Goal: Information Seeking & Learning: Find specific fact

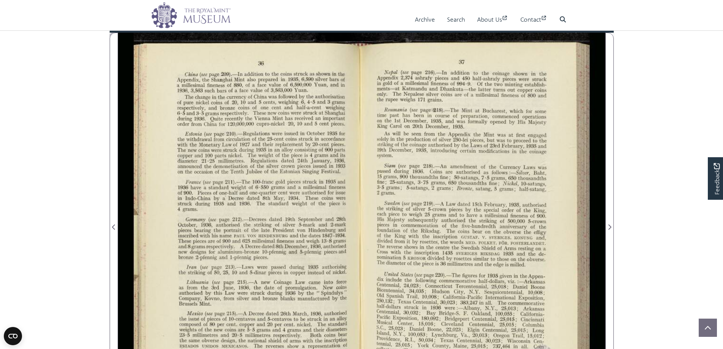
scroll to position [114, 0]
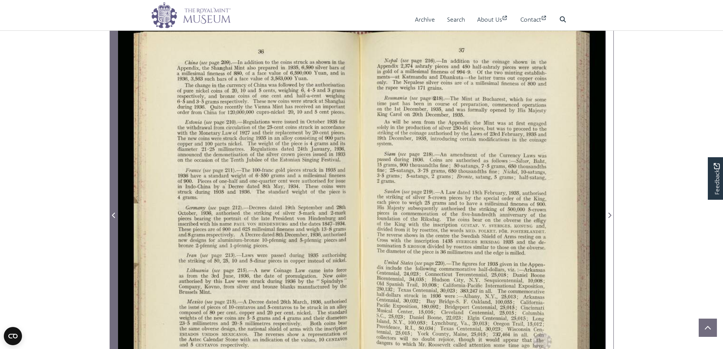
click at [112, 213] on icon "Previous Page" at bounding box center [114, 215] width 4 height 6
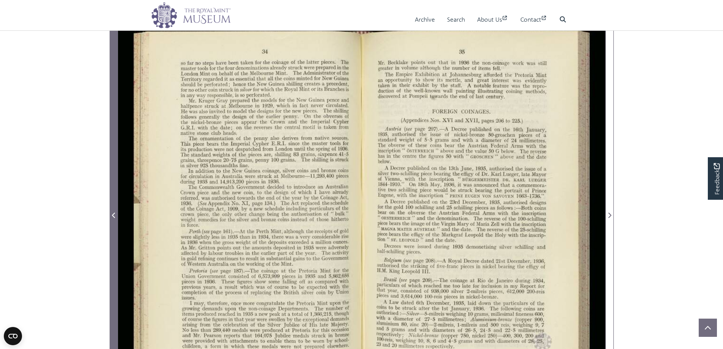
click at [112, 213] on icon "Previous Page" at bounding box center [114, 215] width 4 height 6
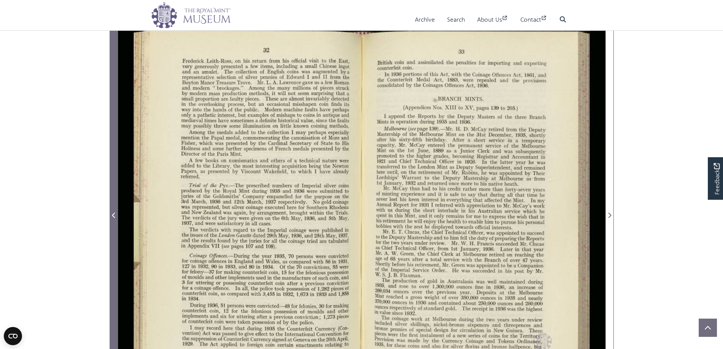
click at [112, 216] on icon "Previous Page" at bounding box center [114, 215] width 4 height 6
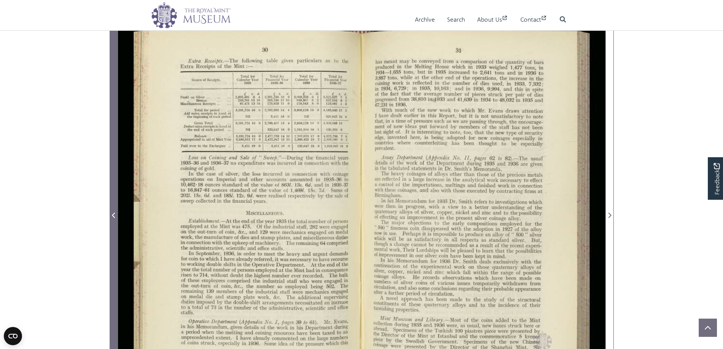
click at [112, 216] on icon "Previous Page" at bounding box center [114, 215] width 4 height 6
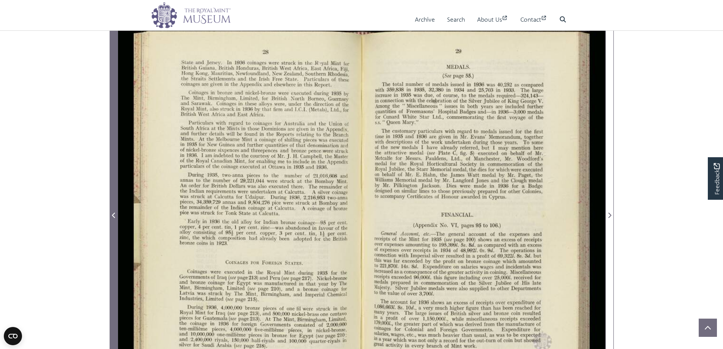
click at [112, 216] on icon "Previous Page" at bounding box center [114, 215] width 4 height 6
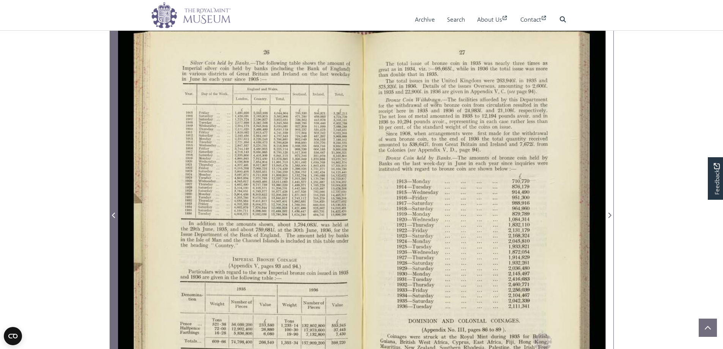
click at [112, 216] on icon "Previous Page" at bounding box center [114, 215] width 4 height 6
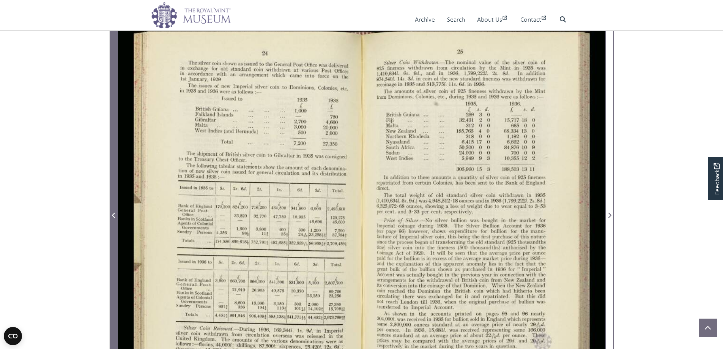
click at [112, 216] on icon "Previous Page" at bounding box center [114, 215] width 4 height 6
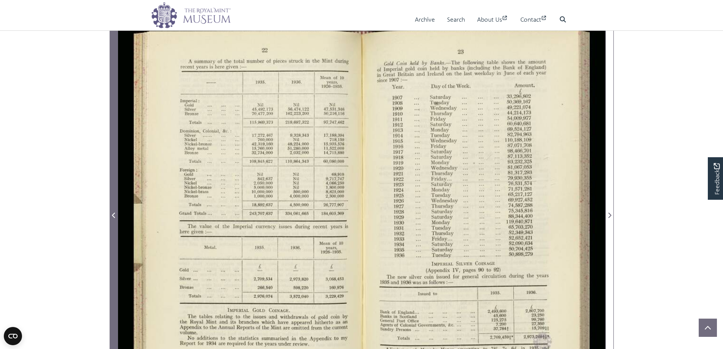
click at [112, 216] on icon "Previous Page" at bounding box center [114, 215] width 4 height 6
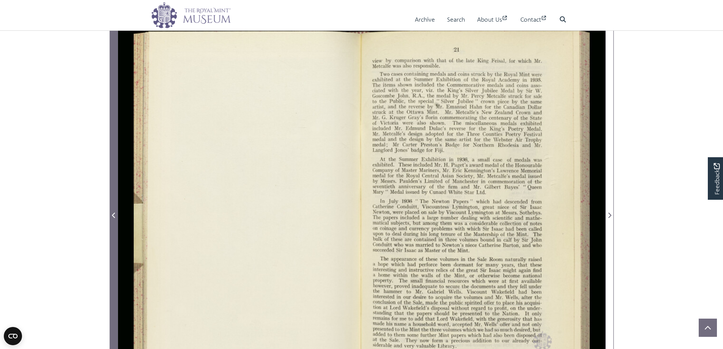
click at [112, 216] on icon "Previous Page" at bounding box center [114, 215] width 4 height 6
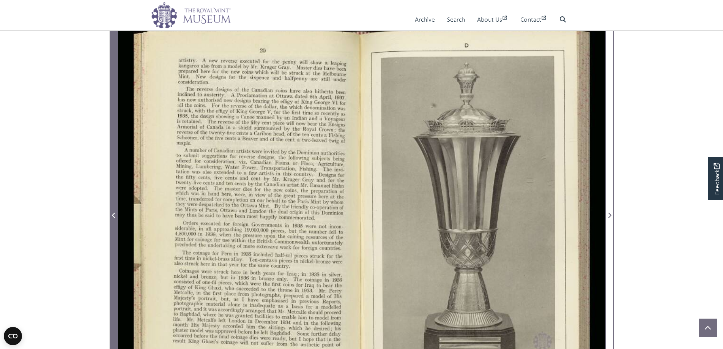
click at [112, 216] on icon "Previous Page" at bounding box center [114, 215] width 4 height 6
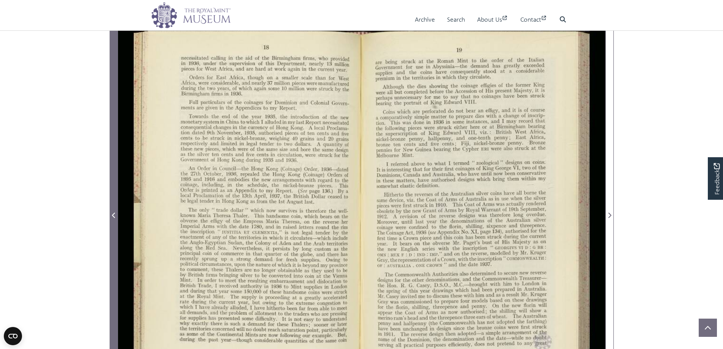
click at [112, 216] on icon "Previous Page" at bounding box center [114, 215] width 4 height 6
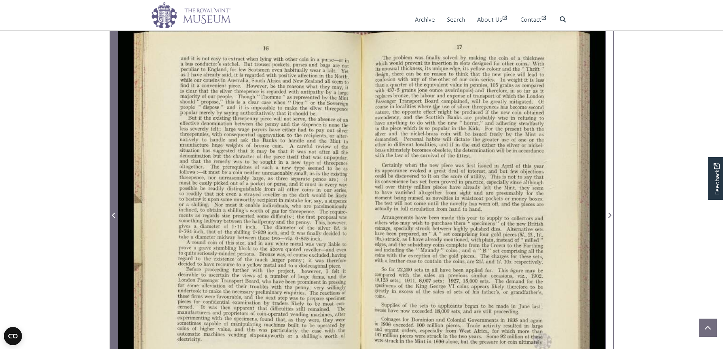
click at [113, 216] on icon "Previous Page" at bounding box center [113, 214] width 3 height 5
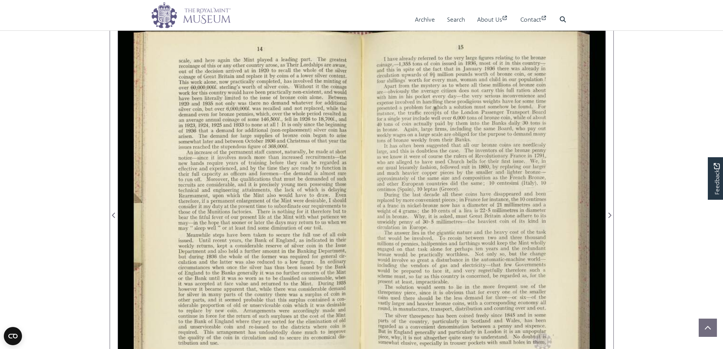
scroll to position [152, 0]
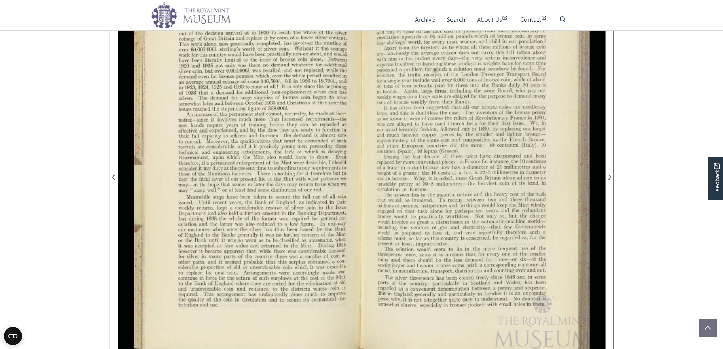
click at [546, 241] on div at bounding box center [484, 173] width 244 height 380
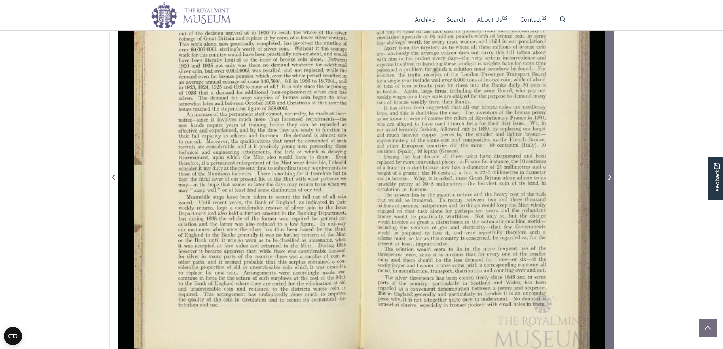
click at [607, 179] on span "Next Page" at bounding box center [610, 177] width 8 height 9
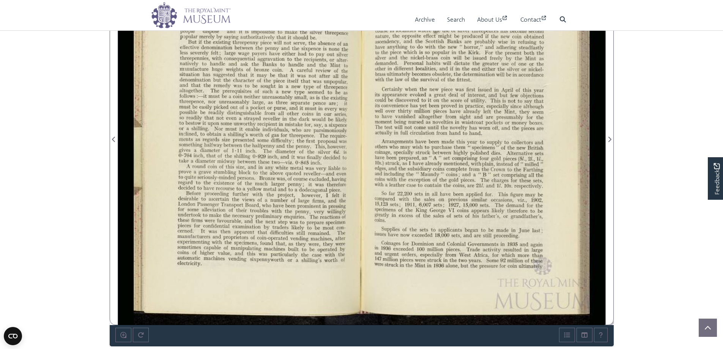
scroll to position [114, 0]
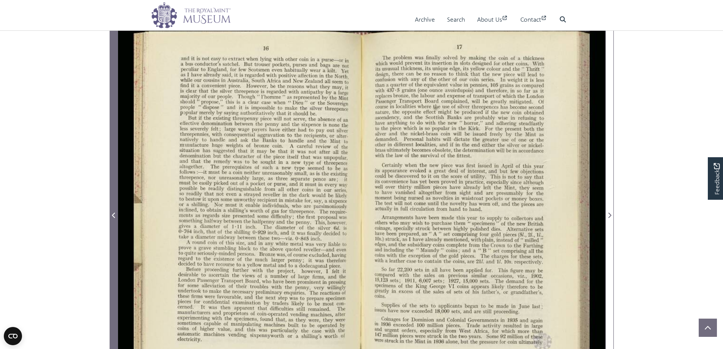
click at [113, 214] on icon "Previous Page" at bounding box center [114, 215] width 4 height 6
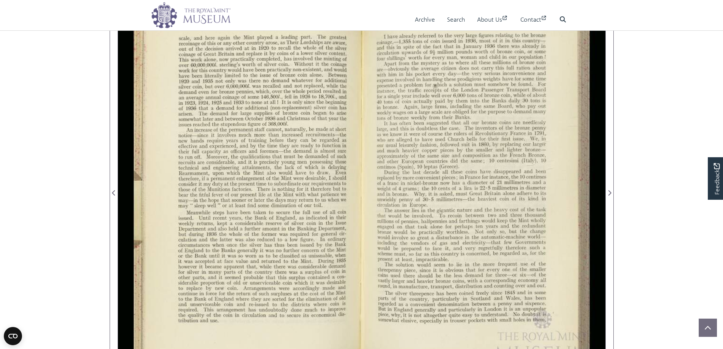
scroll to position [114, 0]
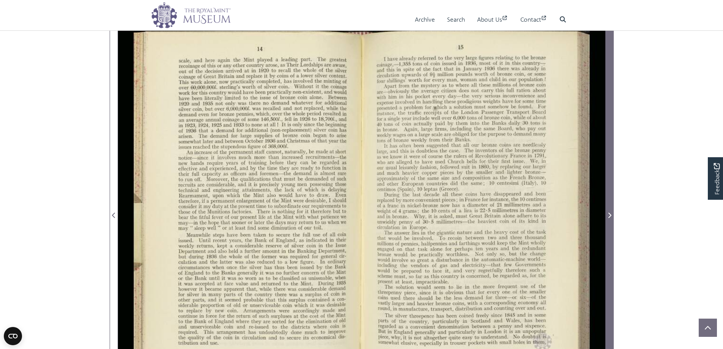
click at [609, 214] on icon "Next Page" at bounding box center [609, 215] width 4 height 6
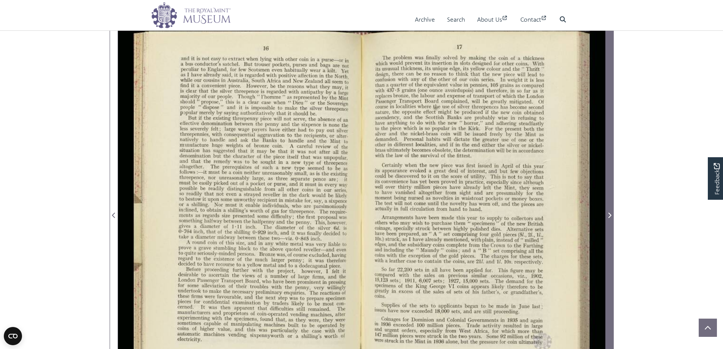
click at [609, 214] on icon "Next Page" at bounding box center [609, 215] width 4 height 6
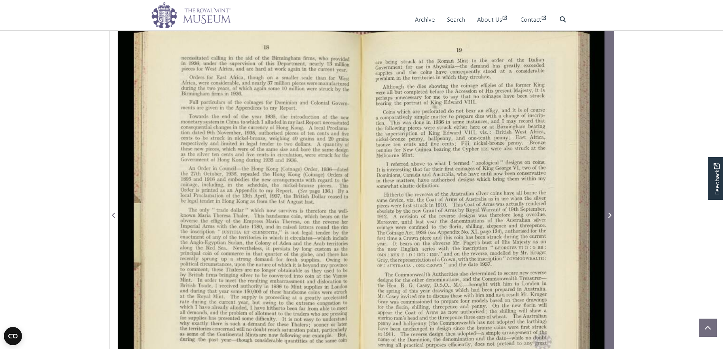
click at [609, 214] on icon "Next Page" at bounding box center [609, 215] width 4 height 6
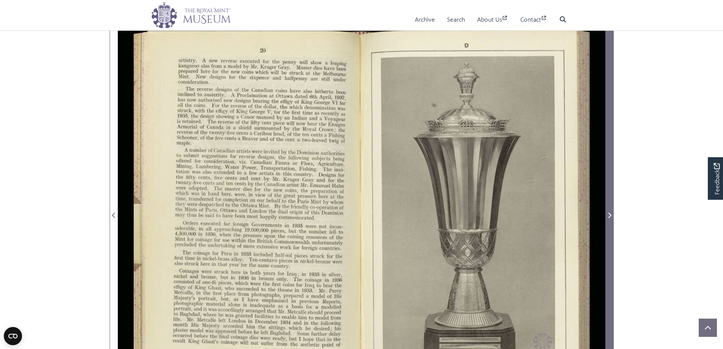
click at [609, 214] on icon "Next Page" at bounding box center [609, 215] width 4 height 6
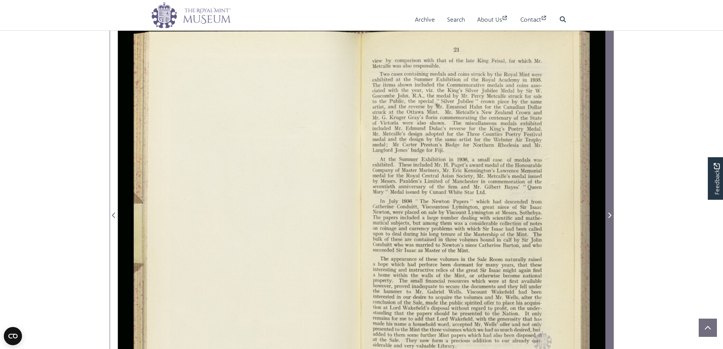
click at [609, 214] on icon "Next Page" at bounding box center [609, 215] width 4 height 6
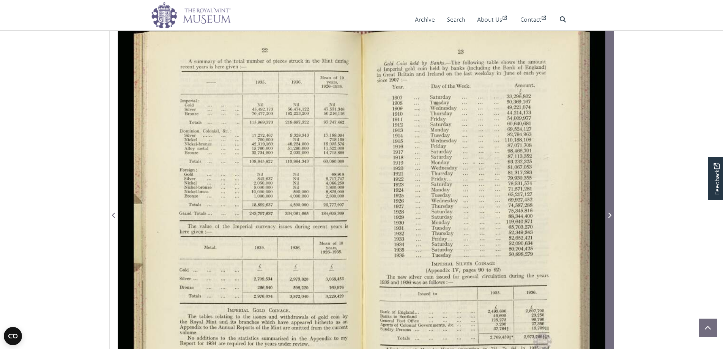
click at [609, 214] on icon "Next Page" at bounding box center [609, 215] width 4 height 6
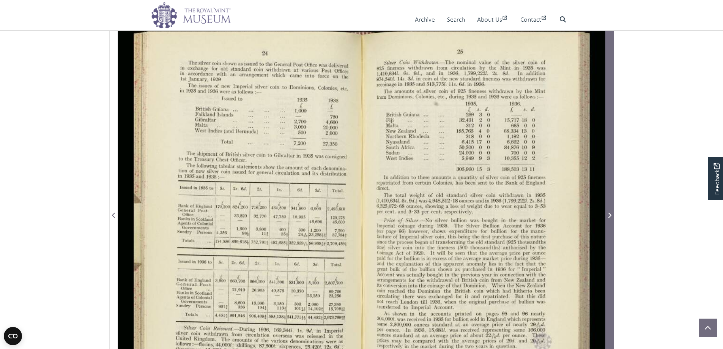
click at [609, 214] on icon "Next Page" at bounding box center [609, 215] width 4 height 6
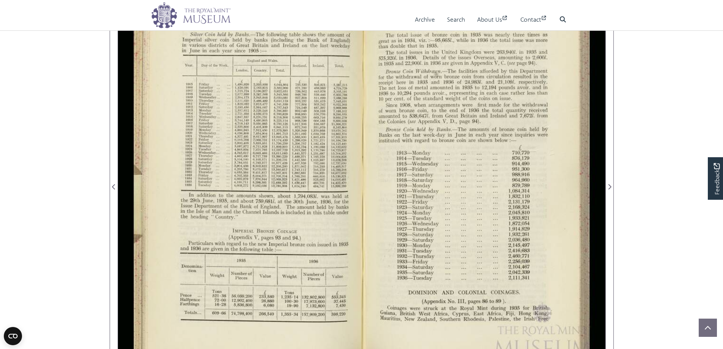
scroll to position [152, 0]
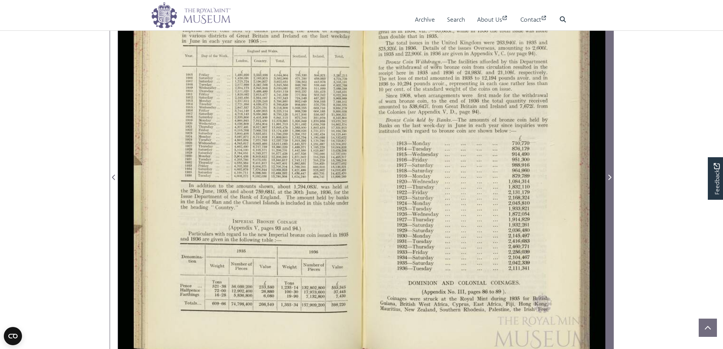
click at [606, 178] on span "Next Page" at bounding box center [610, 177] width 8 height 9
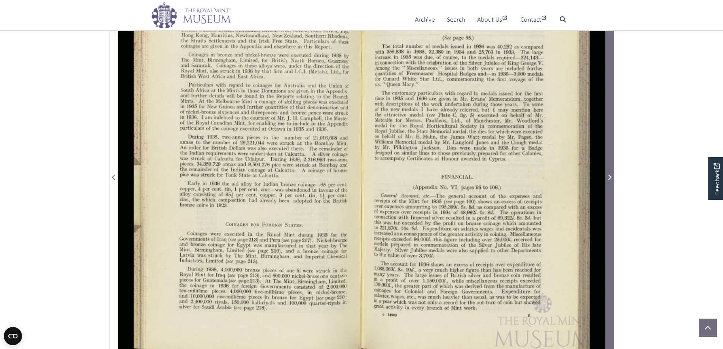
click at [609, 176] on icon "Next Page" at bounding box center [609, 177] width 3 height 5
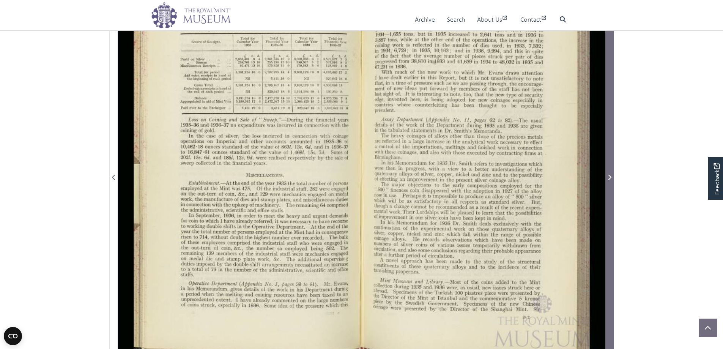
click at [609, 176] on icon "Next Page" at bounding box center [609, 177] width 3 height 5
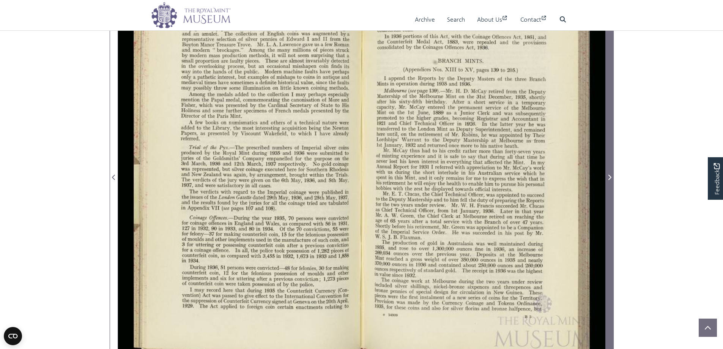
click at [609, 176] on icon "Next Page" at bounding box center [609, 177] width 3 height 5
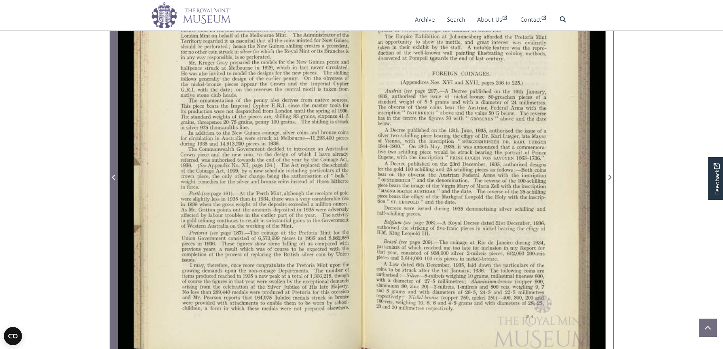
click at [115, 177] on icon "Previous Page" at bounding box center [114, 177] width 4 height 6
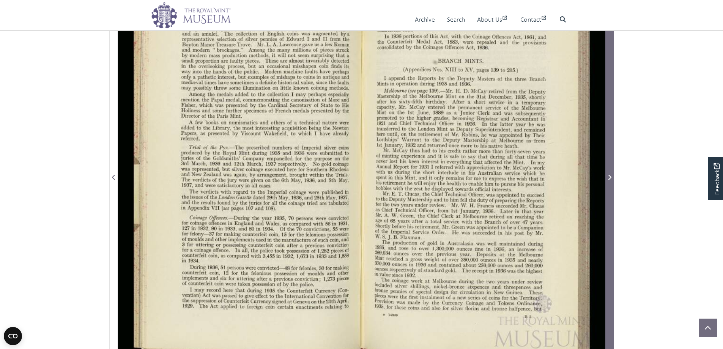
click at [609, 174] on icon "Next Page" at bounding box center [609, 177] width 4 height 6
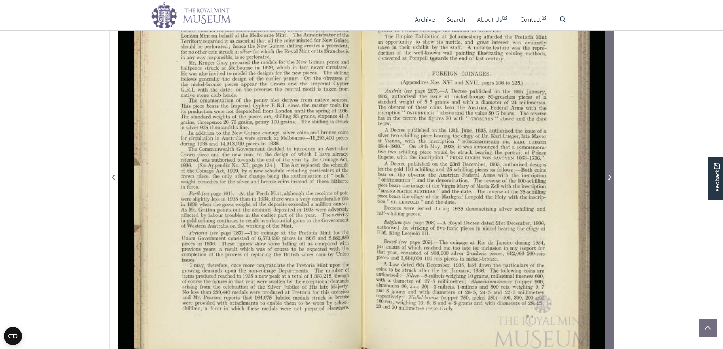
click at [611, 176] on icon "Next Page" at bounding box center [609, 177] width 4 height 6
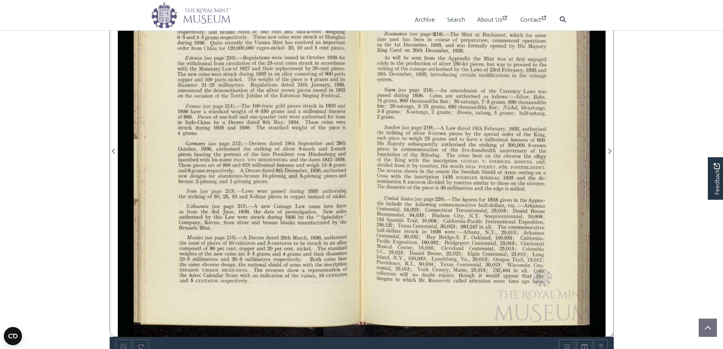
scroll to position [190, 0]
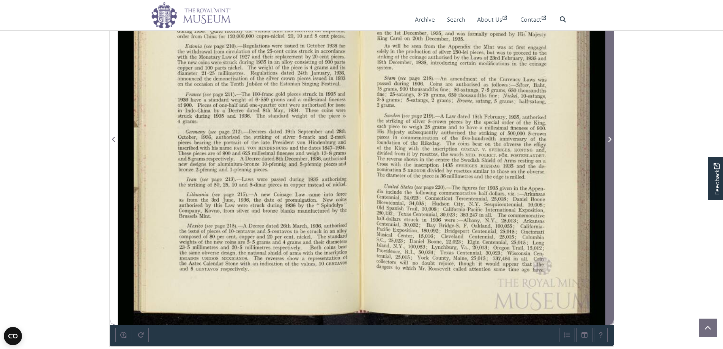
click at [609, 134] on span "Next Page" at bounding box center [610, 134] width 8 height 379
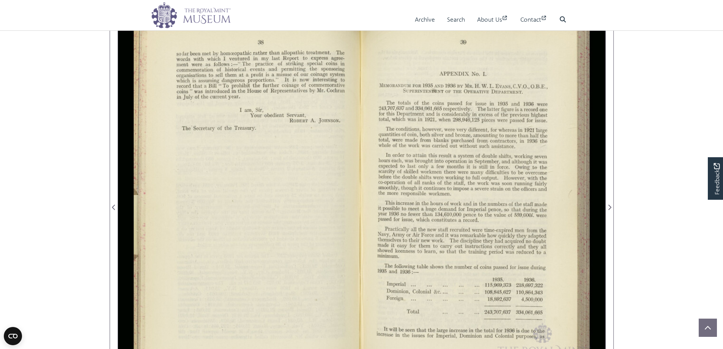
scroll to position [114, 0]
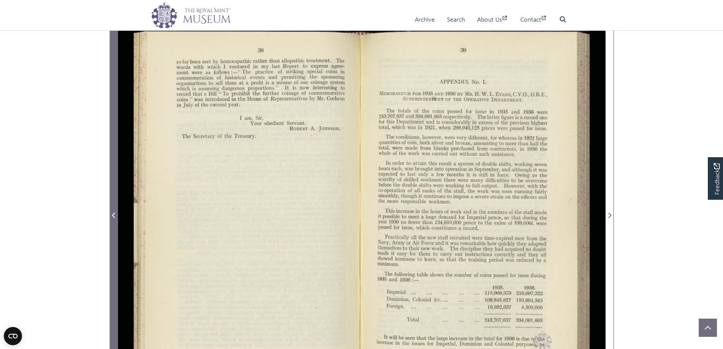
click at [114, 216] on icon "Previous Page" at bounding box center [114, 215] width 4 height 6
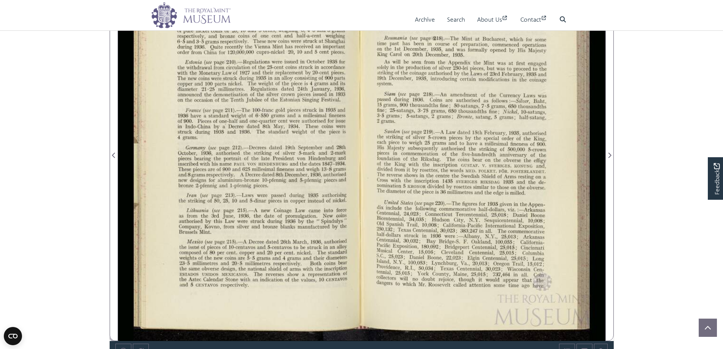
scroll to position [228, 0]
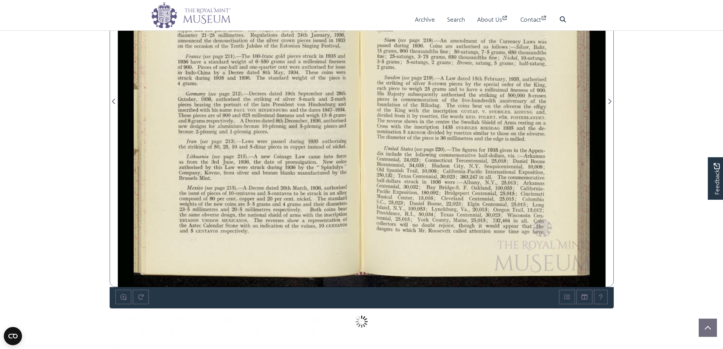
drag, startPoint x: 384, startPoint y: 147, endPoint x: 435, endPoint y: 164, distance: 53.5
click at [435, 164] on div at bounding box center [484, 97] width 244 height 380
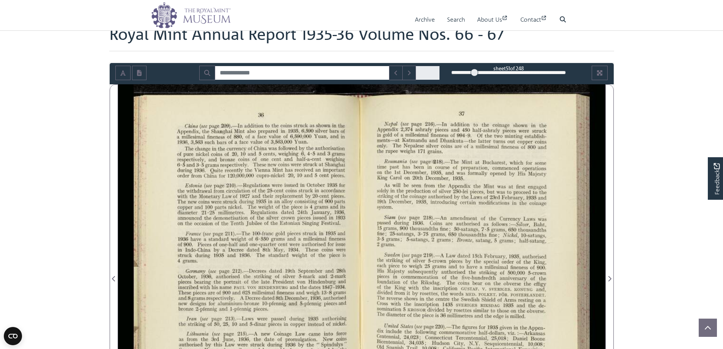
scroll to position [38, 0]
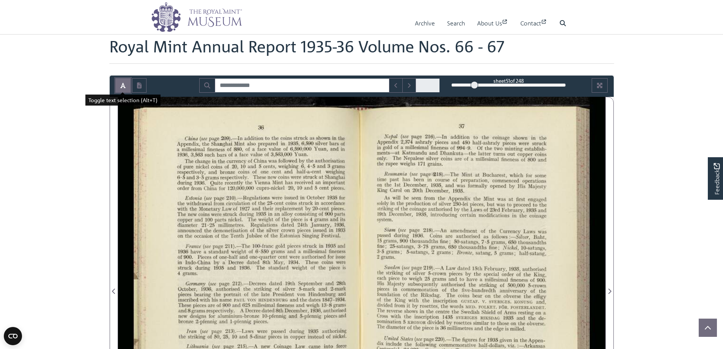
click at [119, 85] on button "Toggle text selection (Alt+T)" at bounding box center [122, 85] width 15 height 14
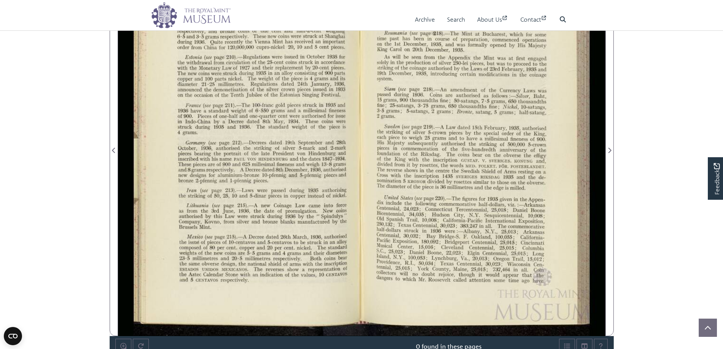
scroll to position [190, 0]
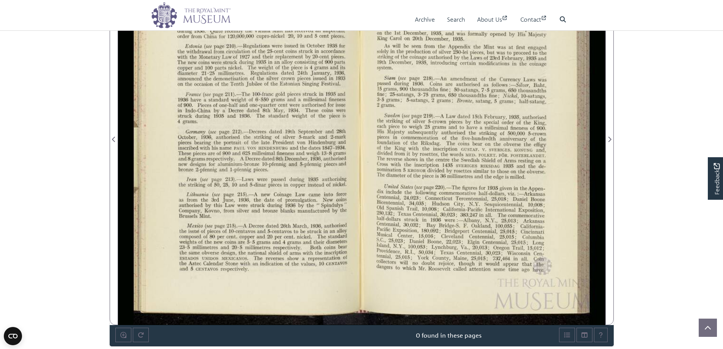
click at [533, 258] on div "r0V'1dence, R.I., 50,034; Texas Centennial, 30,023; Wisconsin Cen— tennial, 25,…" at bounding box center [459, 260] width 167 height 23
drag, startPoint x: 534, startPoint y: 258, endPoint x: 542, endPoint y: 270, distance: 14.3
click at [542, 270] on div "r0V'1dence, R.I., 50,034; Texas Centennial, 30,023; Wisconsin Cen— tennial, 25,…" at bounding box center [459, 260] width 167 height 23
copy div "Coin C01lectors will no doubt rejoice, though it would appear that the angers t…"
click at [559, 216] on div "37 Nepal (see page 216).—In addition to the coinage shown in the Appendix 2,374…" at bounding box center [370, 135] width 472 height 380
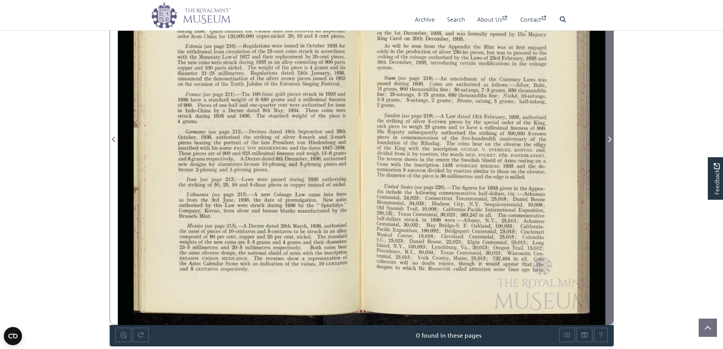
click at [609, 137] on icon "Next Page" at bounding box center [609, 139] width 4 height 6
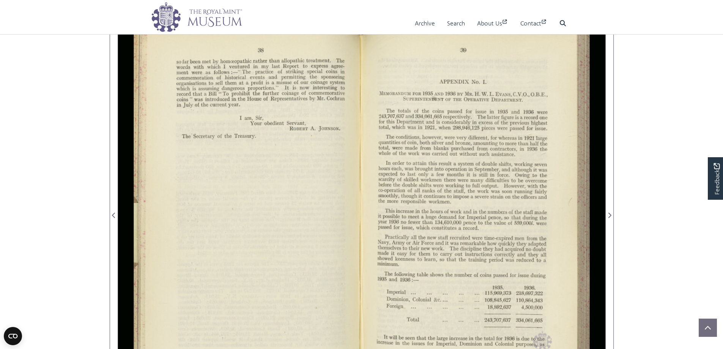
scroll to position [38, 0]
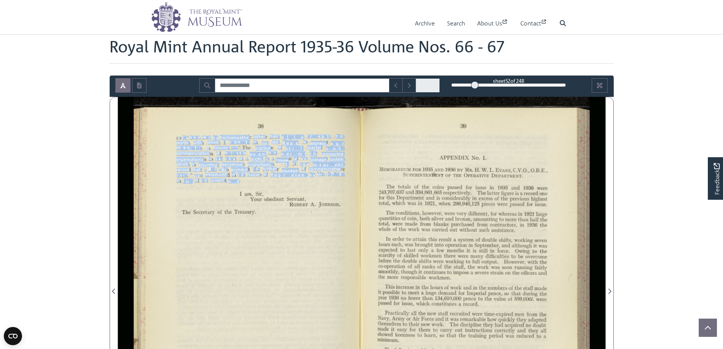
drag, startPoint x: 177, startPoint y: 138, endPoint x: 238, endPoint y: 183, distance: 75.1
click at [238, 183] on div ""1'4"”. :" 38 so far been met by homoeopathic rather than allopathic treatment.…" at bounding box center [248, 287] width 228 height 380
copy div "o far been met by homoeopathic rather than allopathic treatment. The words with…"
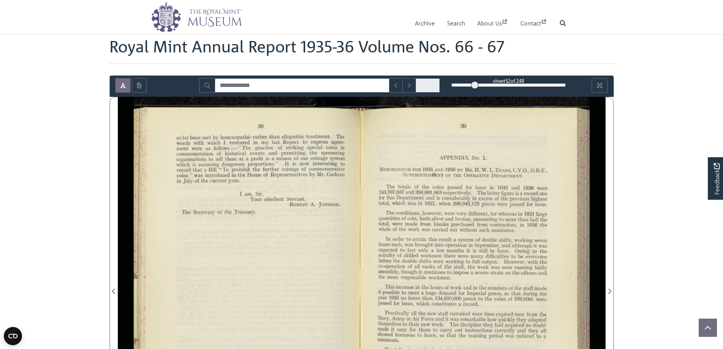
click at [176, 303] on div ""1'4"”. :" 38 so far been met by homoeopathic rather than allopathic treatment.…" at bounding box center [248, 287] width 228 height 380
click at [136, 233] on div ""1'4"”. :" 38 so far been met by homoeopathic rather than allopathic treatment.…" at bounding box center [248, 287] width 228 height 380
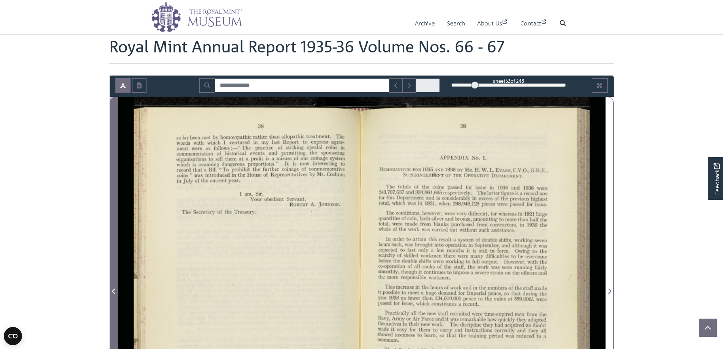
click at [112, 289] on icon "Previous Page" at bounding box center [114, 291] width 4 height 6
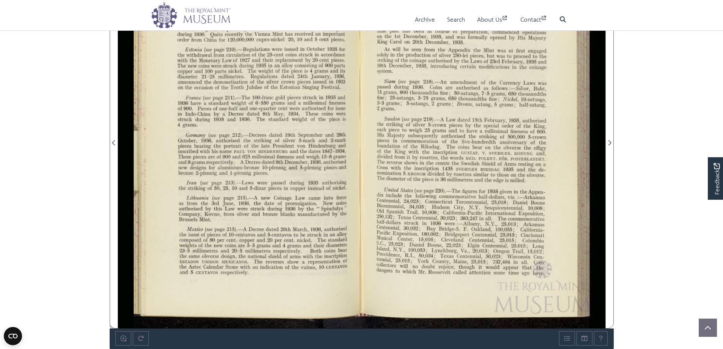
scroll to position [190, 0]
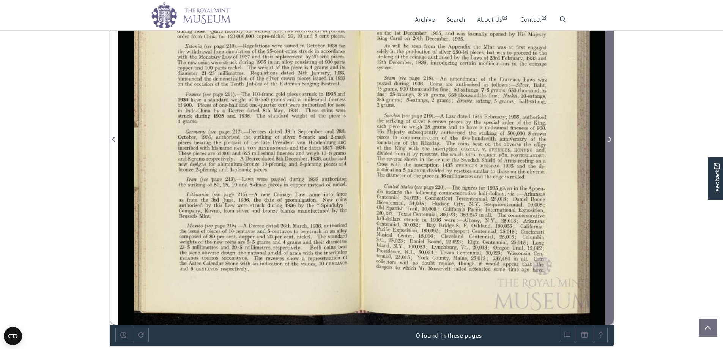
click at [610, 138] on icon "Next Page" at bounding box center [609, 139] width 4 height 6
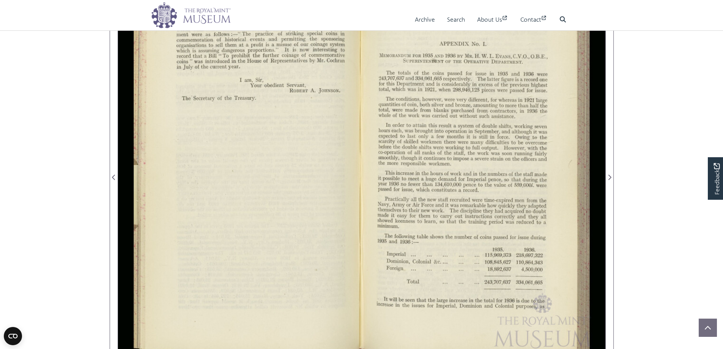
scroll to position [76, 0]
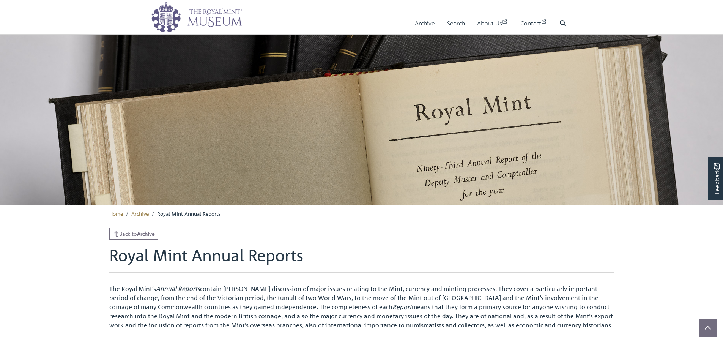
scroll to position [108, 0]
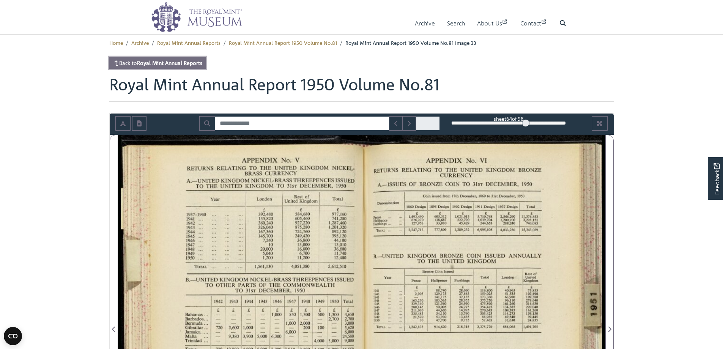
click at [156, 63] on strong "Royal Mint Annual Reports" at bounding box center [169, 62] width 65 height 7
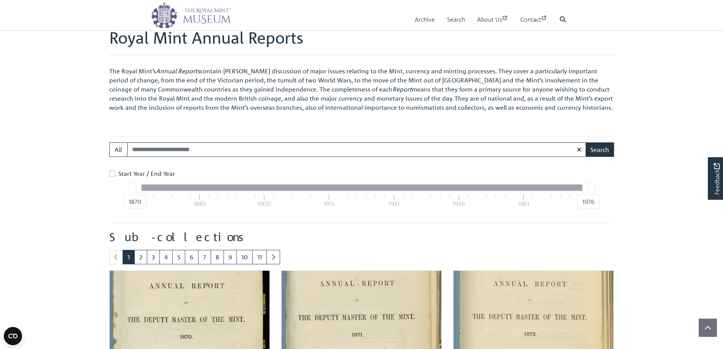
scroll to position [304, 0]
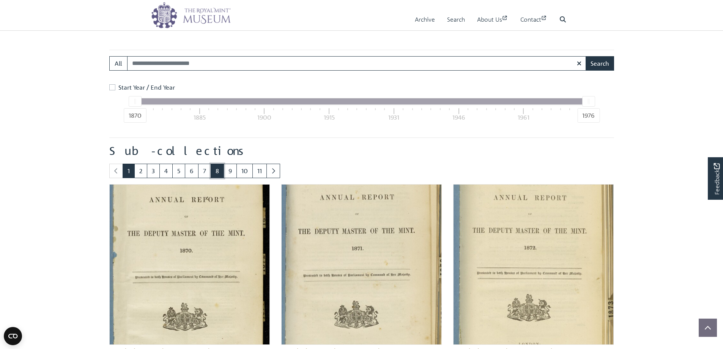
click at [219, 173] on link "8" at bounding box center [217, 171] width 13 height 14
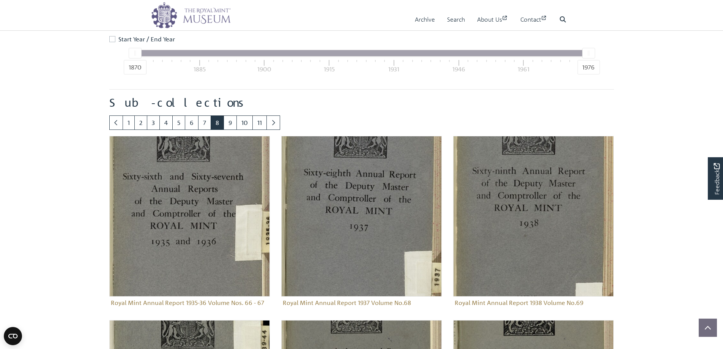
scroll to position [411, 0]
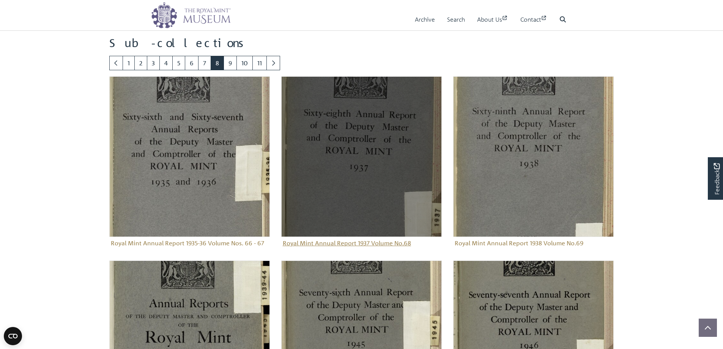
click at [358, 161] on img "Sub-collection" at bounding box center [361, 156] width 161 height 161
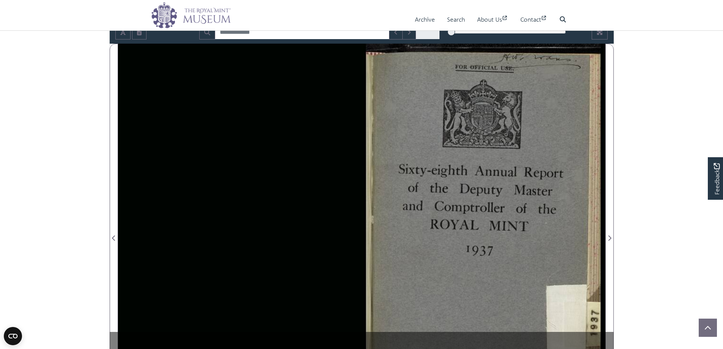
scroll to position [114, 0]
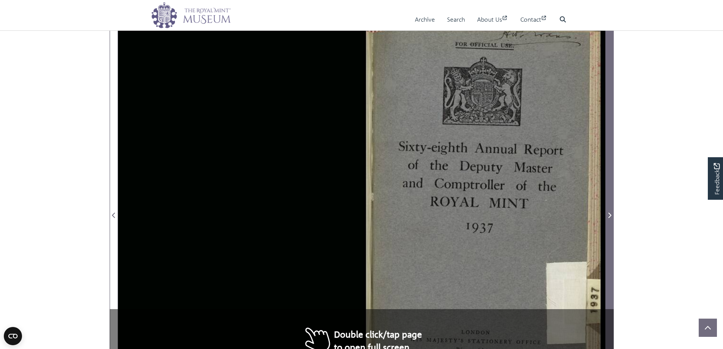
click at [608, 209] on span "Next Page" at bounding box center [610, 210] width 8 height 379
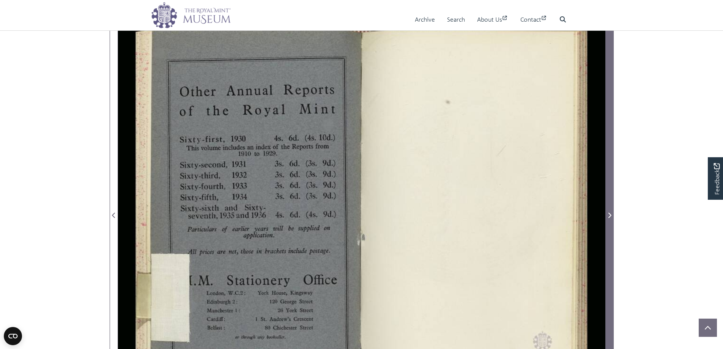
click at [608, 209] on span "Next Page" at bounding box center [610, 210] width 8 height 379
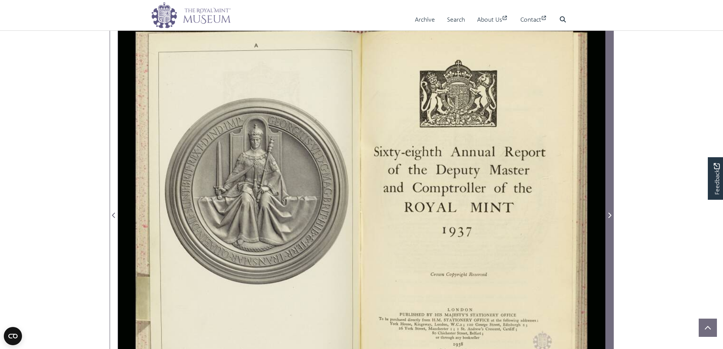
click at [608, 209] on span "Next Page" at bounding box center [610, 210] width 8 height 379
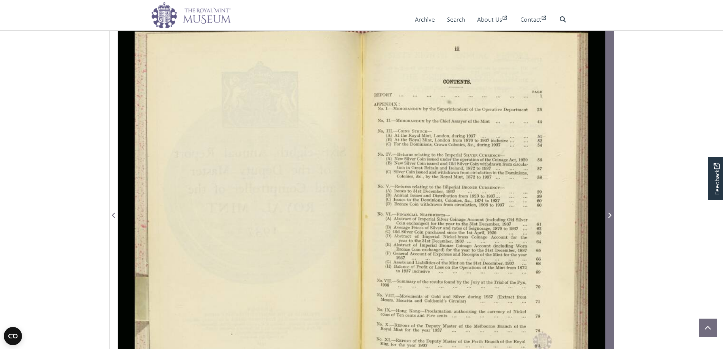
click at [608, 213] on icon "Next Page" at bounding box center [609, 215] width 4 height 6
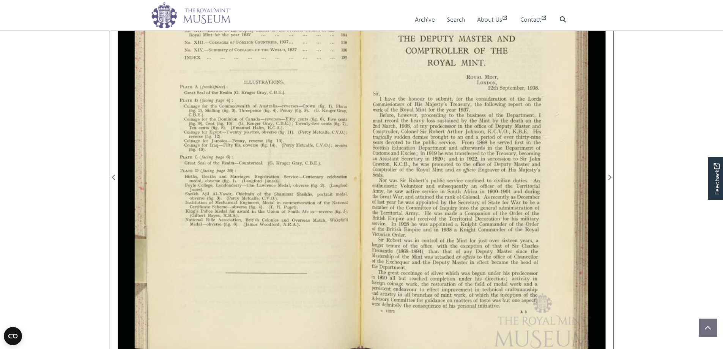
scroll to position [114, 0]
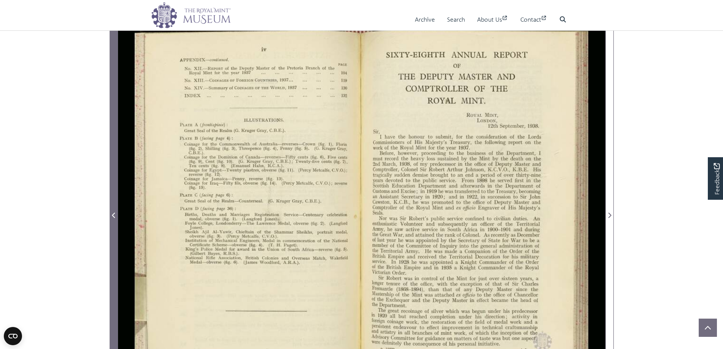
click at [113, 214] on icon "Previous Page" at bounding box center [113, 214] width 3 height 5
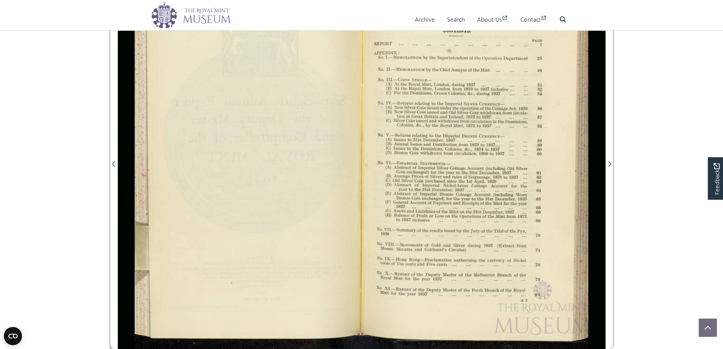
scroll to position [152, 0]
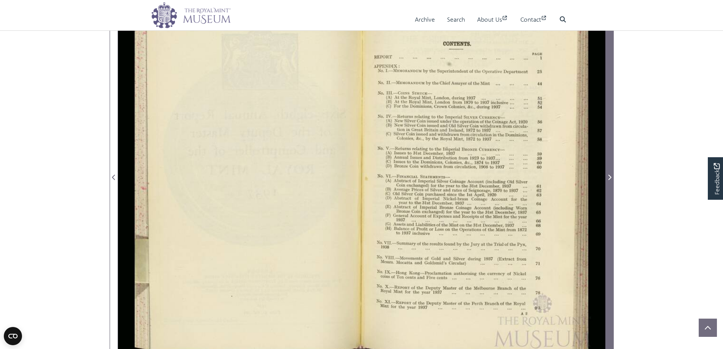
click at [609, 178] on icon "Next Page" at bounding box center [609, 177] width 4 height 6
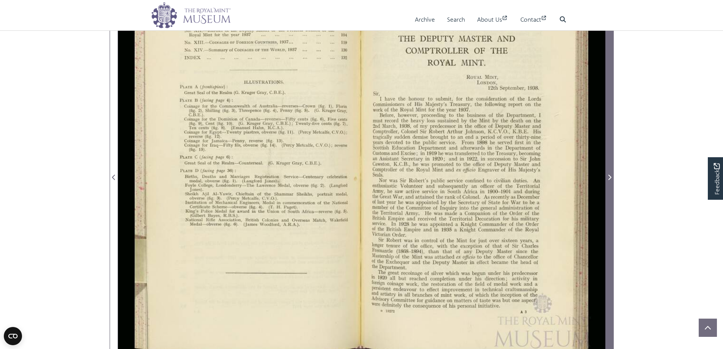
click at [609, 178] on icon "Next Page" at bounding box center [609, 177] width 4 height 6
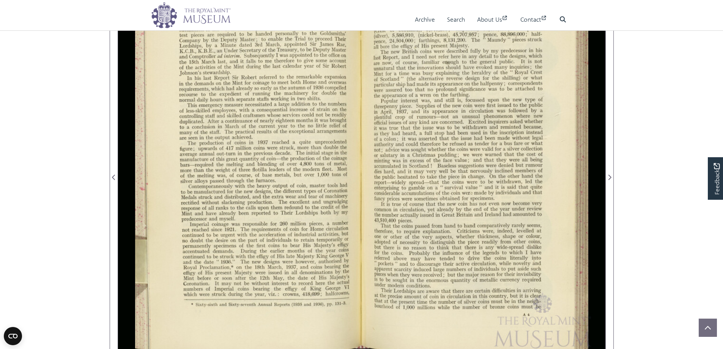
scroll to position [190, 0]
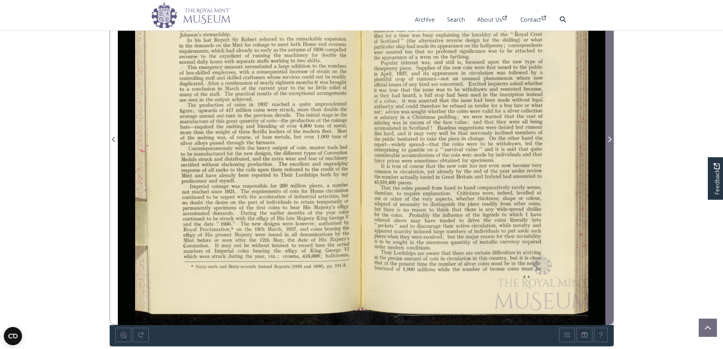
click at [611, 143] on span "Next Page" at bounding box center [610, 139] width 8 height 9
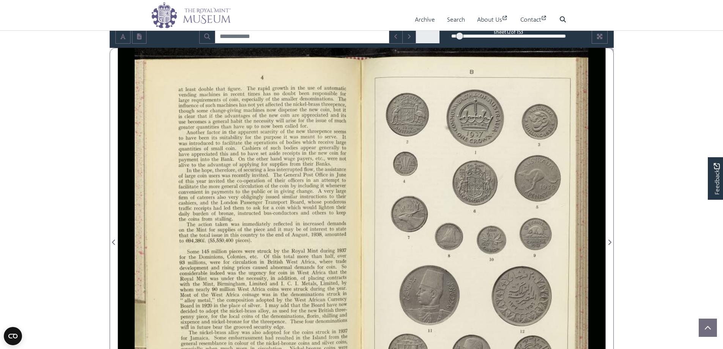
scroll to position [76, 0]
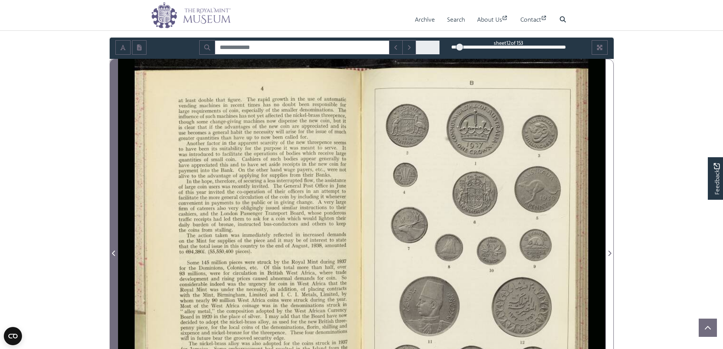
click at [114, 255] on icon "Previous Page" at bounding box center [113, 252] width 3 height 5
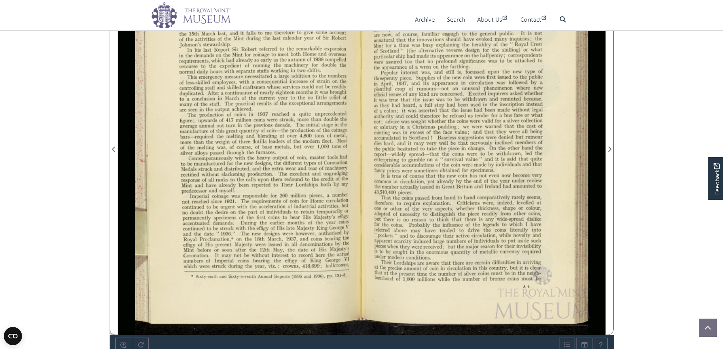
scroll to position [190, 0]
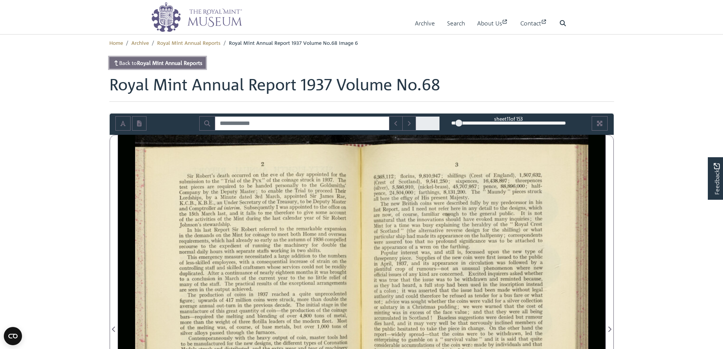
click at [156, 60] on strong "Royal Mint Annual Reports" at bounding box center [169, 62] width 65 height 7
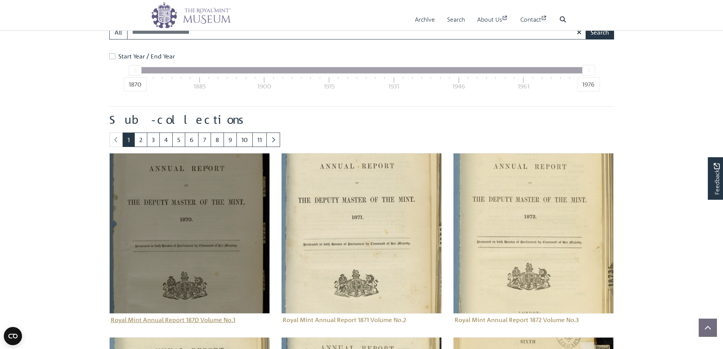
scroll to position [335, 0]
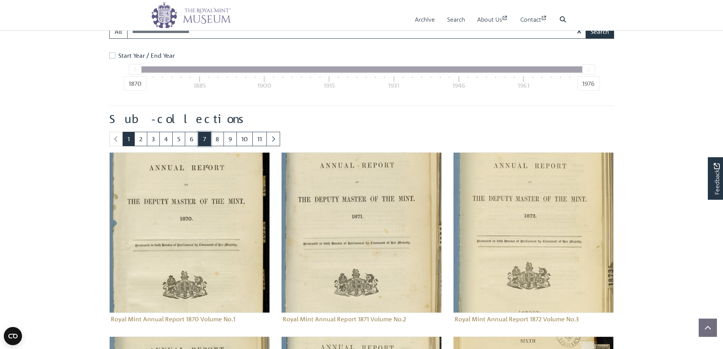
click at [201, 138] on link "7" at bounding box center [204, 139] width 13 height 14
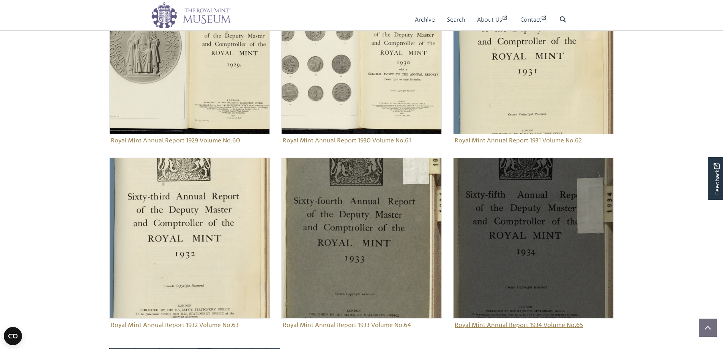
scroll to position [759, 0]
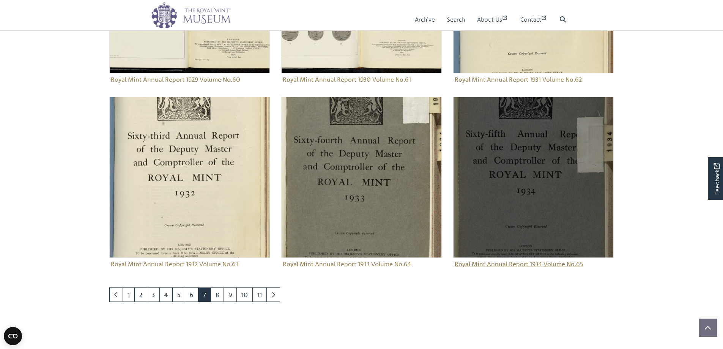
click at [544, 165] on img "Sub-collection" at bounding box center [533, 177] width 161 height 161
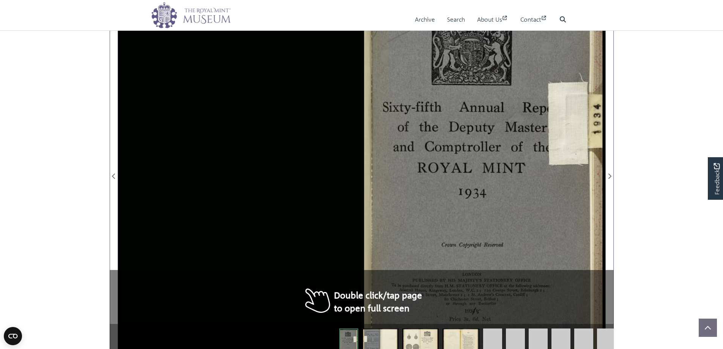
scroll to position [152, 0]
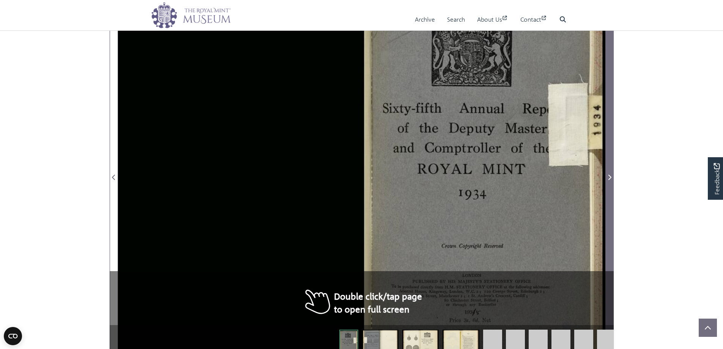
click at [608, 175] on icon "Next Page" at bounding box center [609, 177] width 4 height 6
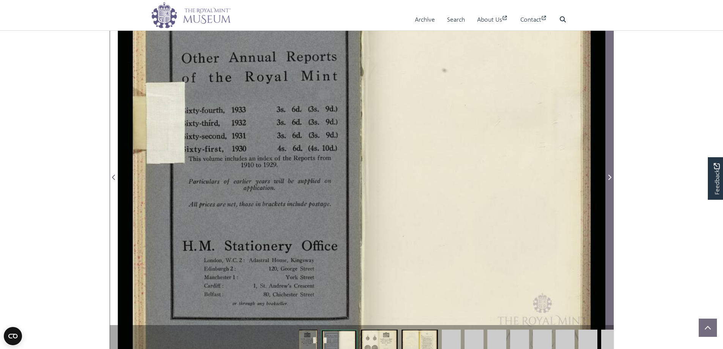
click at [607, 177] on icon "Next Page" at bounding box center [609, 177] width 4 height 6
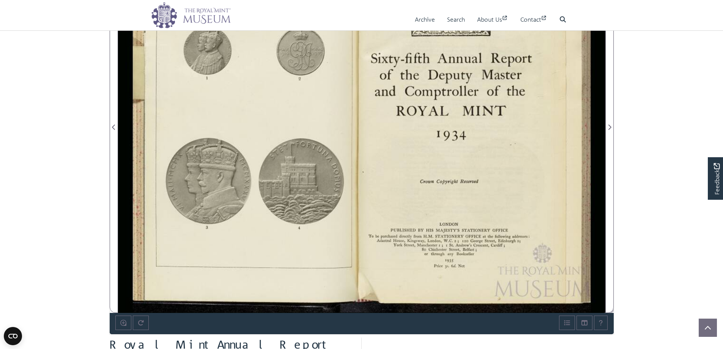
scroll to position [152, 0]
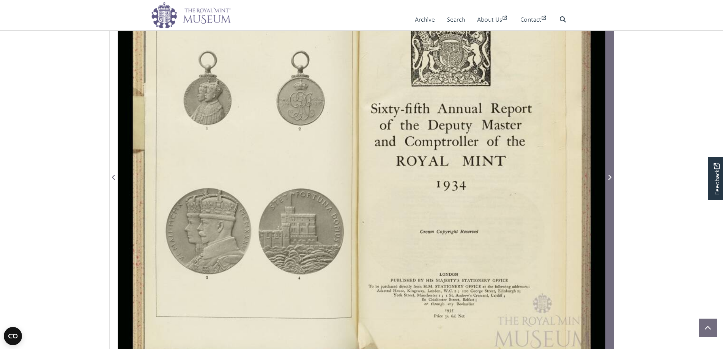
click at [609, 180] on icon "Next Page" at bounding box center [609, 177] width 4 height 6
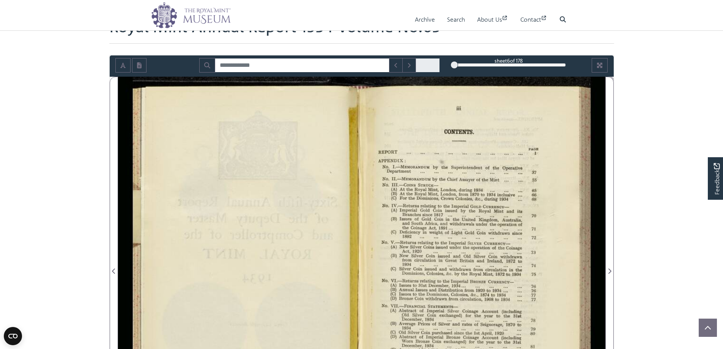
scroll to position [38, 0]
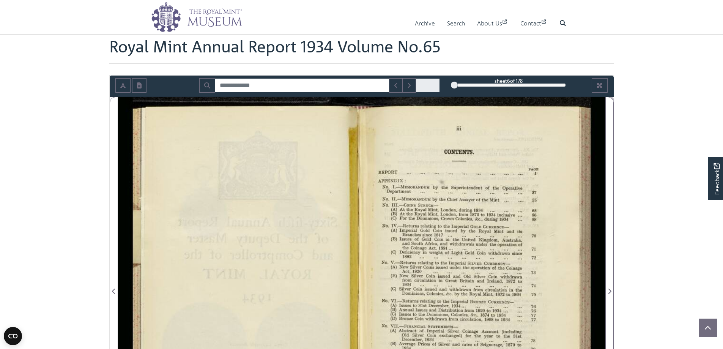
click at [472, 83] on div "6" at bounding box center [508, 85] width 115 height 8
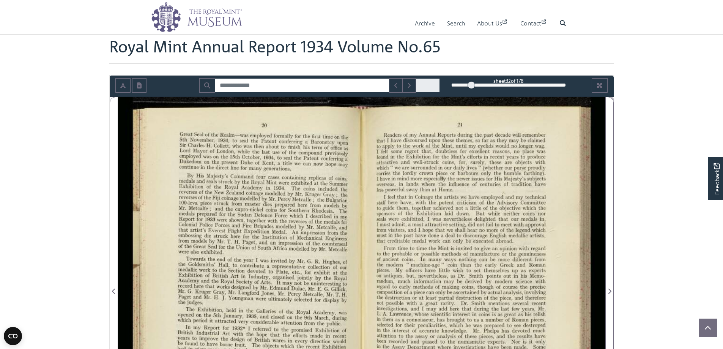
click at [484, 84] on div "32" at bounding box center [508, 85] width 115 height 8
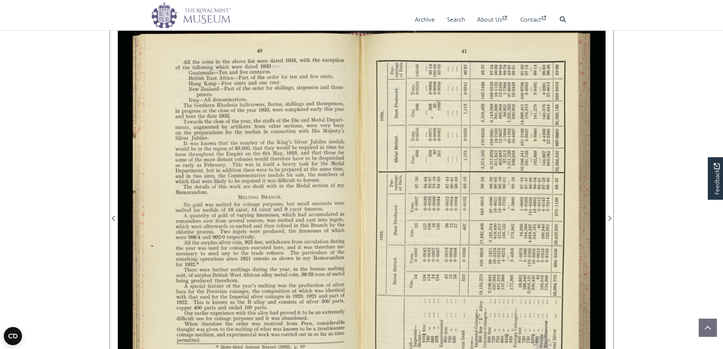
scroll to position [114, 0]
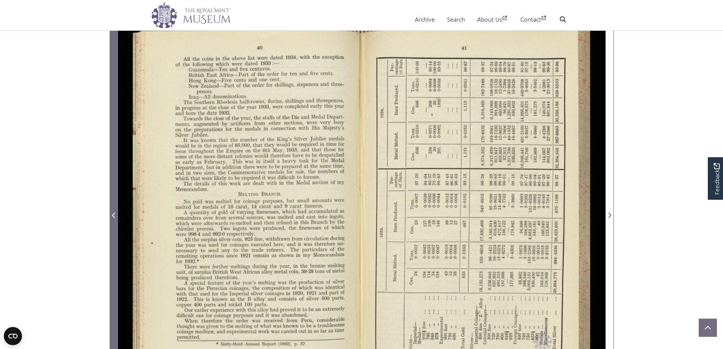
click at [114, 214] on icon "Previous Page" at bounding box center [113, 214] width 3 height 5
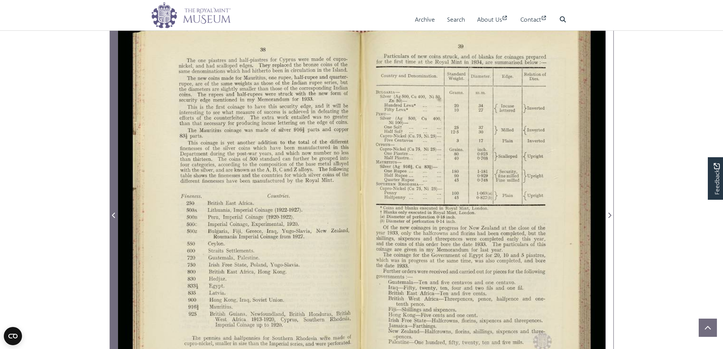
click at [114, 214] on icon "Previous Page" at bounding box center [113, 214] width 3 height 5
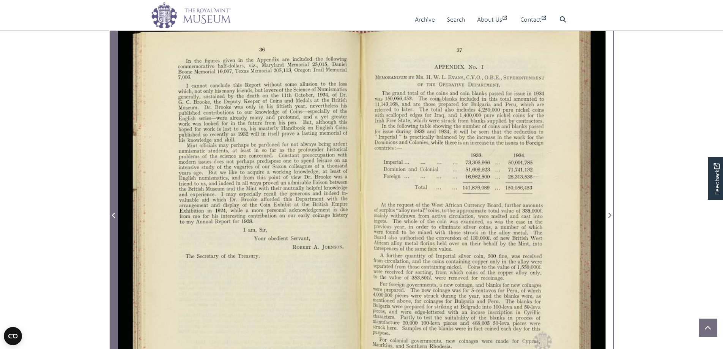
click at [113, 217] on icon "Previous Page" at bounding box center [113, 214] width 3 height 5
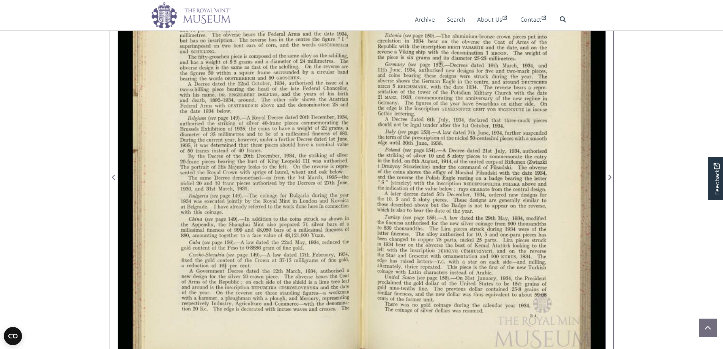
scroll to position [190, 0]
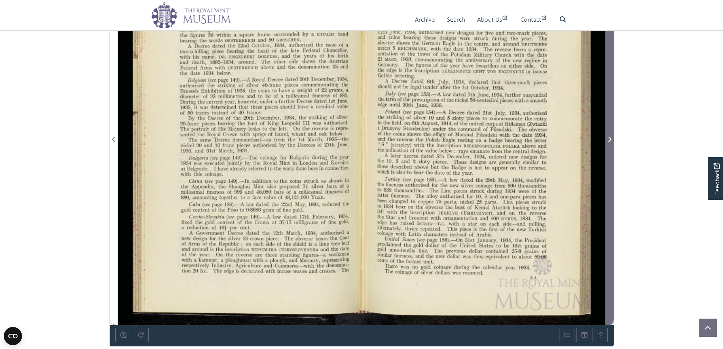
click at [608, 140] on icon "Next Page" at bounding box center [609, 139] width 4 height 6
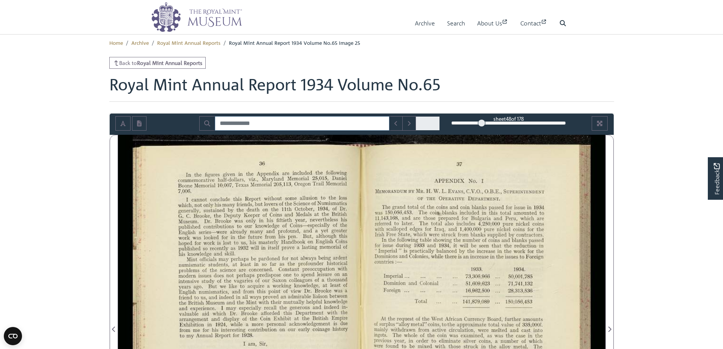
click at [274, 127] on input "Search for" at bounding box center [302, 123] width 175 height 14
type input "*********"
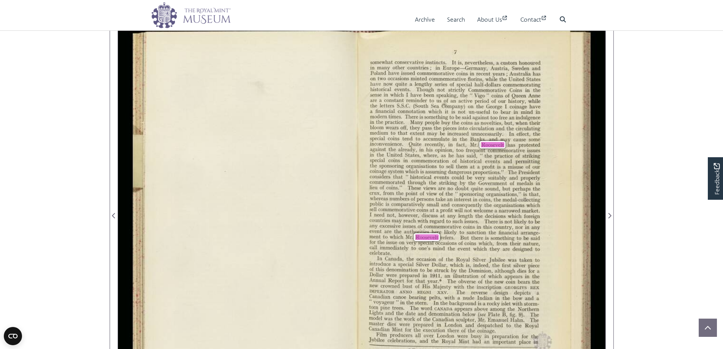
scroll to position [76, 0]
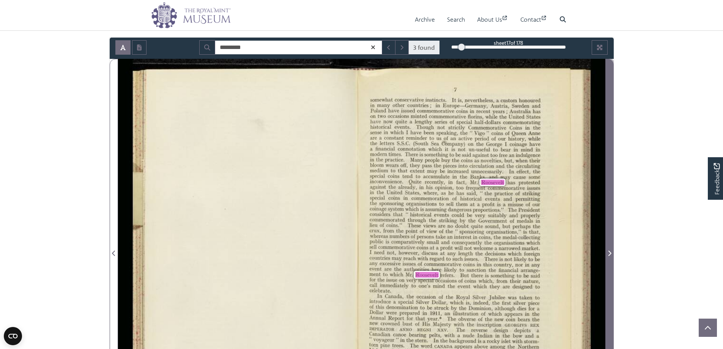
click at [610, 252] on icon "Next Page" at bounding box center [609, 253] width 4 height 6
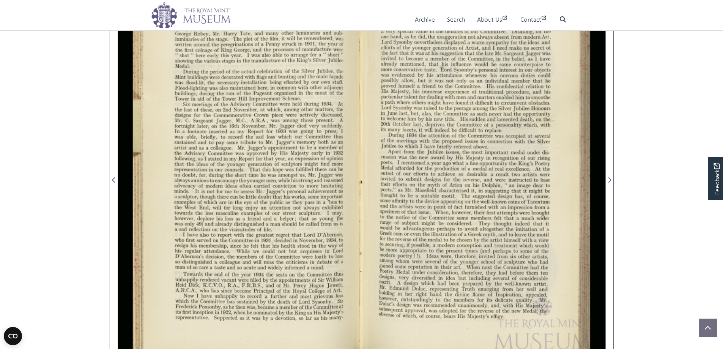
scroll to position [38, 0]
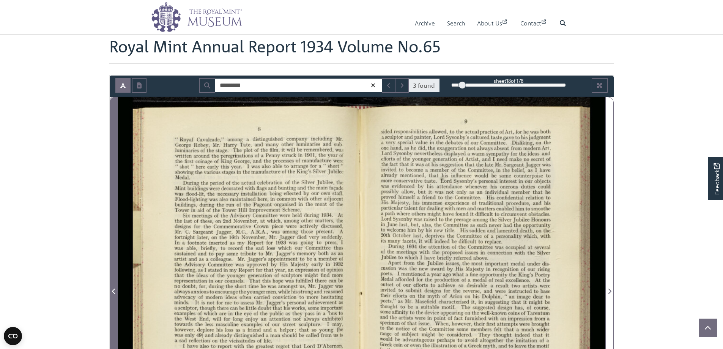
click at [115, 289] on icon "Previous Page" at bounding box center [114, 291] width 4 height 6
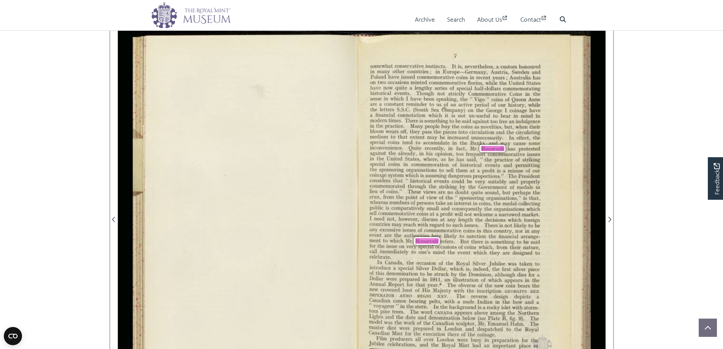
scroll to position [71, 0]
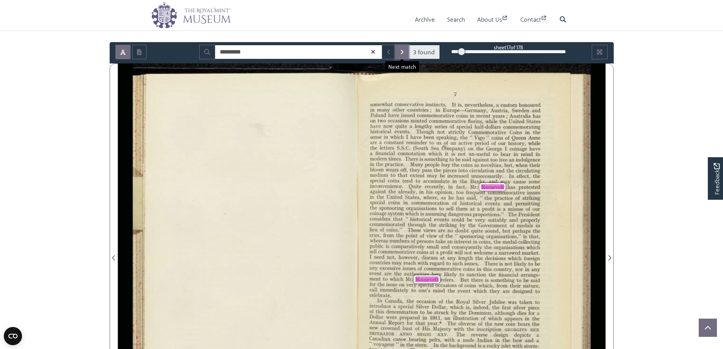
click at [403, 51] on icon "Next Match" at bounding box center [402, 52] width 3 height 5
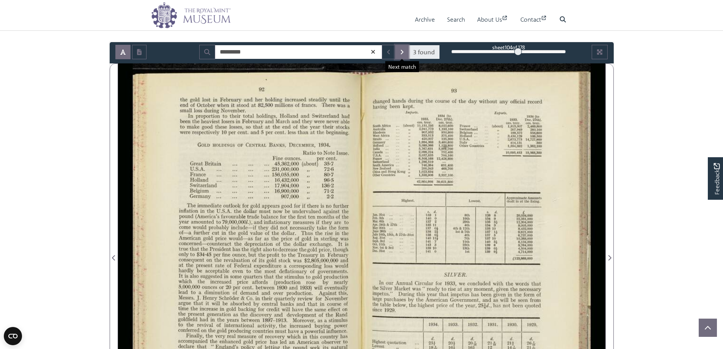
click at [404, 51] on icon "Next Match" at bounding box center [402, 52] width 4 height 6
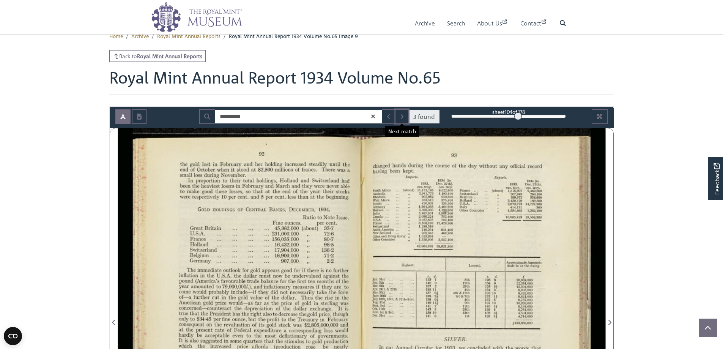
scroll to position [0, 0]
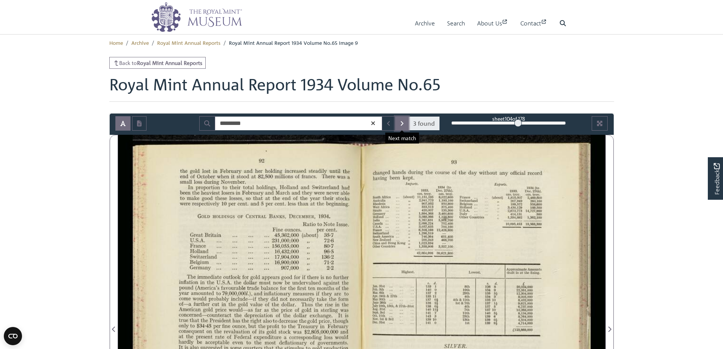
click at [401, 123] on icon "Next Match" at bounding box center [402, 123] width 4 height 6
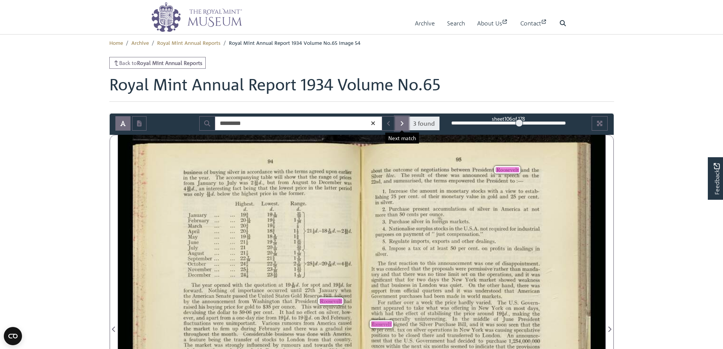
click at [401, 123] on icon "Next Match" at bounding box center [402, 123] width 4 height 6
click at [398, 123] on button "Next Match" at bounding box center [402, 123] width 14 height 14
click at [385, 122] on button "Previous Match" at bounding box center [389, 123] width 14 height 14
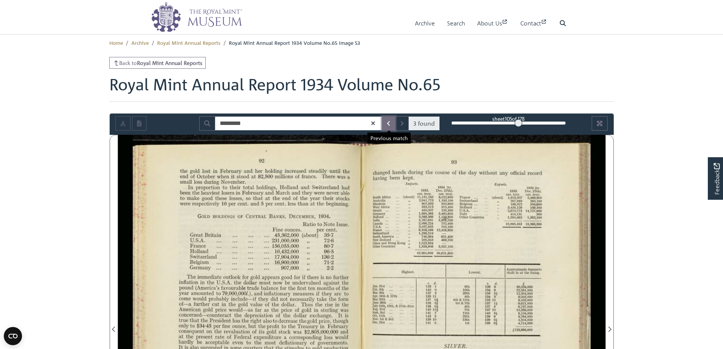
click at [390, 122] on icon "Previous Match" at bounding box center [389, 123] width 4 height 6
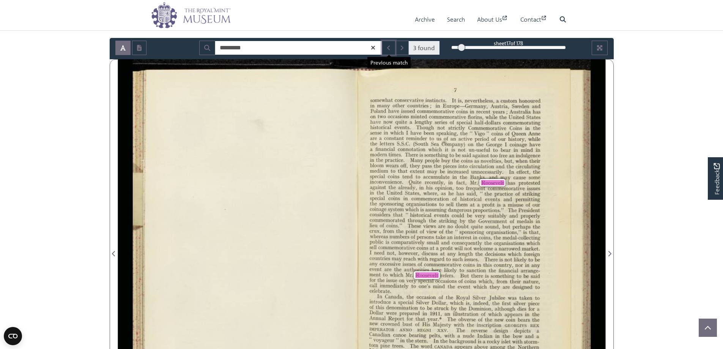
scroll to position [38, 0]
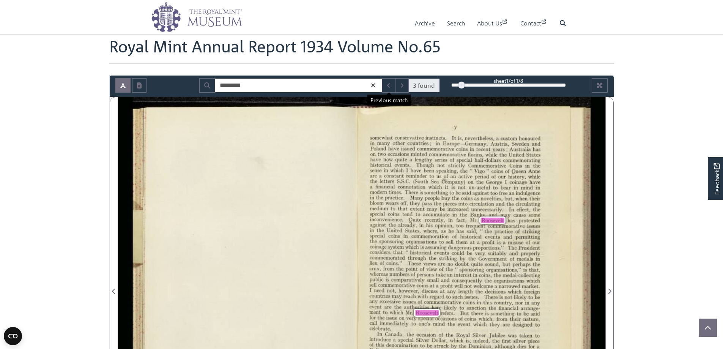
click at [373, 85] on icon at bounding box center [372, 84] width 3 height 3
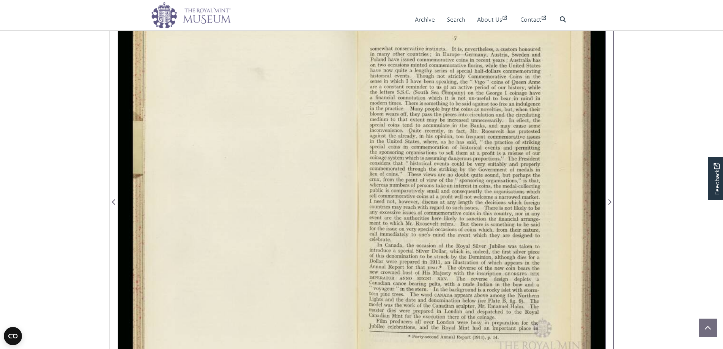
scroll to position [114, 0]
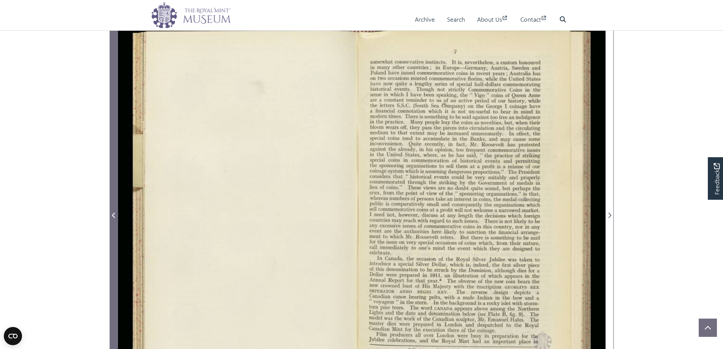
click at [113, 213] on icon "Previous Page" at bounding box center [114, 215] width 4 height 6
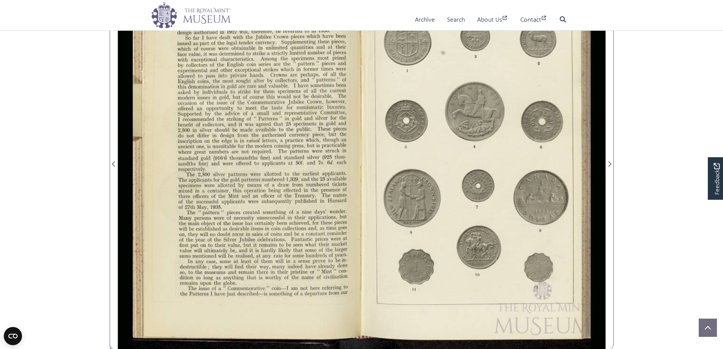
scroll to position [152, 0]
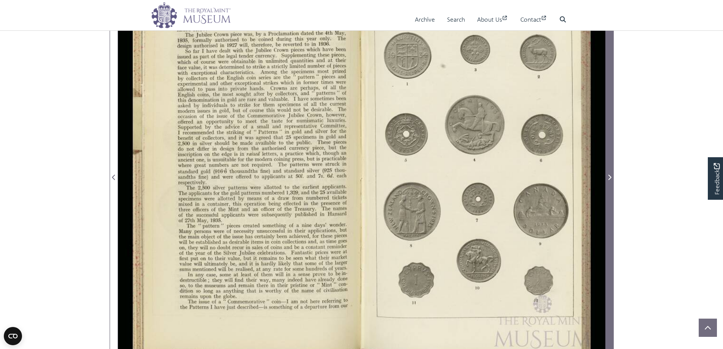
click at [608, 175] on icon "Next Page" at bounding box center [609, 177] width 3 height 5
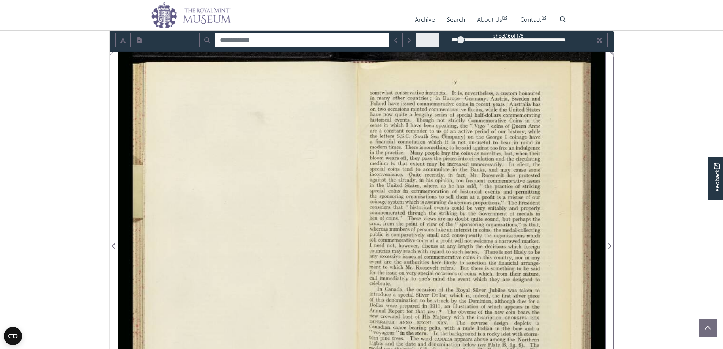
scroll to position [38, 0]
